Goal: Navigation & Orientation: Find specific page/section

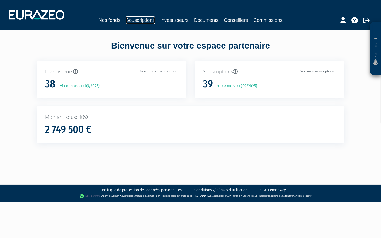
click at [140, 21] on link "Souscriptions" at bounding box center [140, 20] width 29 height 8
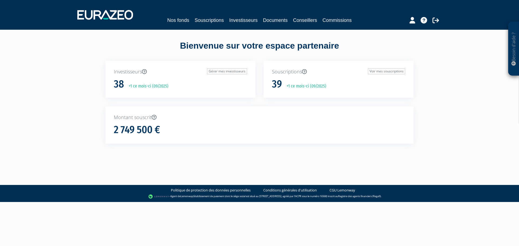
click at [199, 25] on nav "Nos fonds Souscriptions Investisseurs Documents Conseillers Commissions" at bounding box center [259, 15] width 519 height 30
click at [201, 21] on link "Souscriptions" at bounding box center [208, 20] width 29 height 8
